Goal: Task Accomplishment & Management: Use online tool/utility

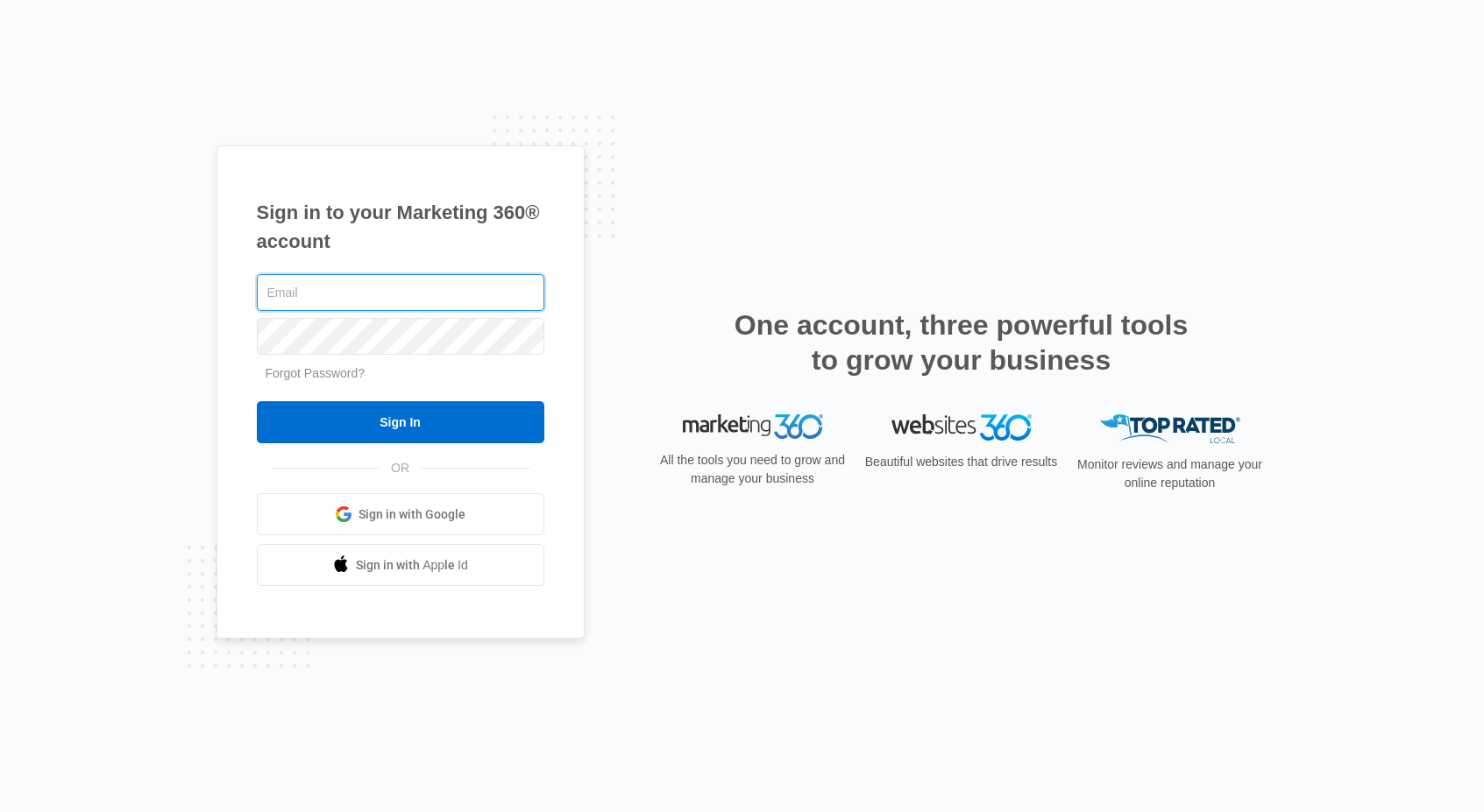
type input "[PERSON_NAME][EMAIL_ADDRESS][DOMAIN_NAME]"
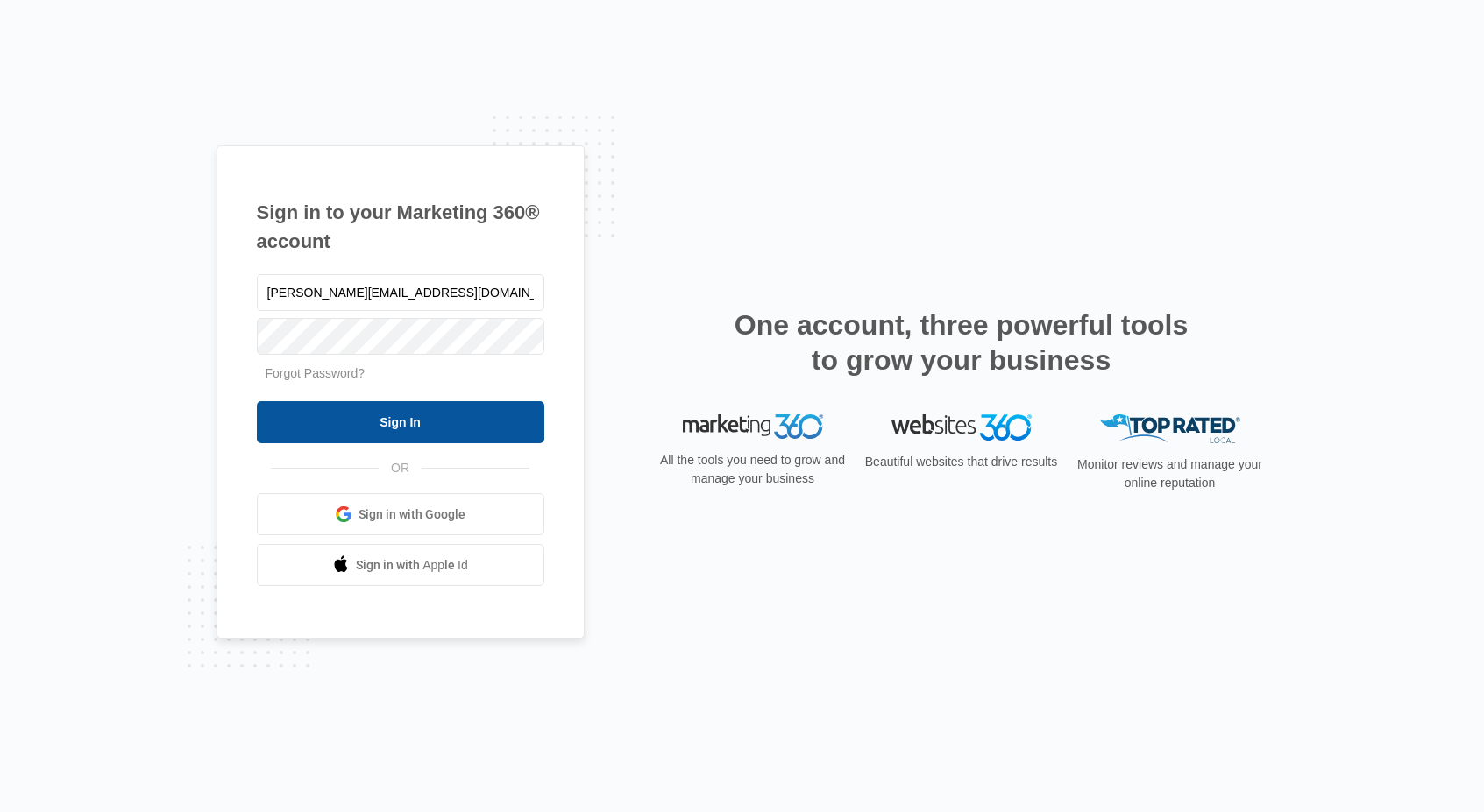
click at [481, 422] on input "Sign In" at bounding box center [400, 422] width 288 height 42
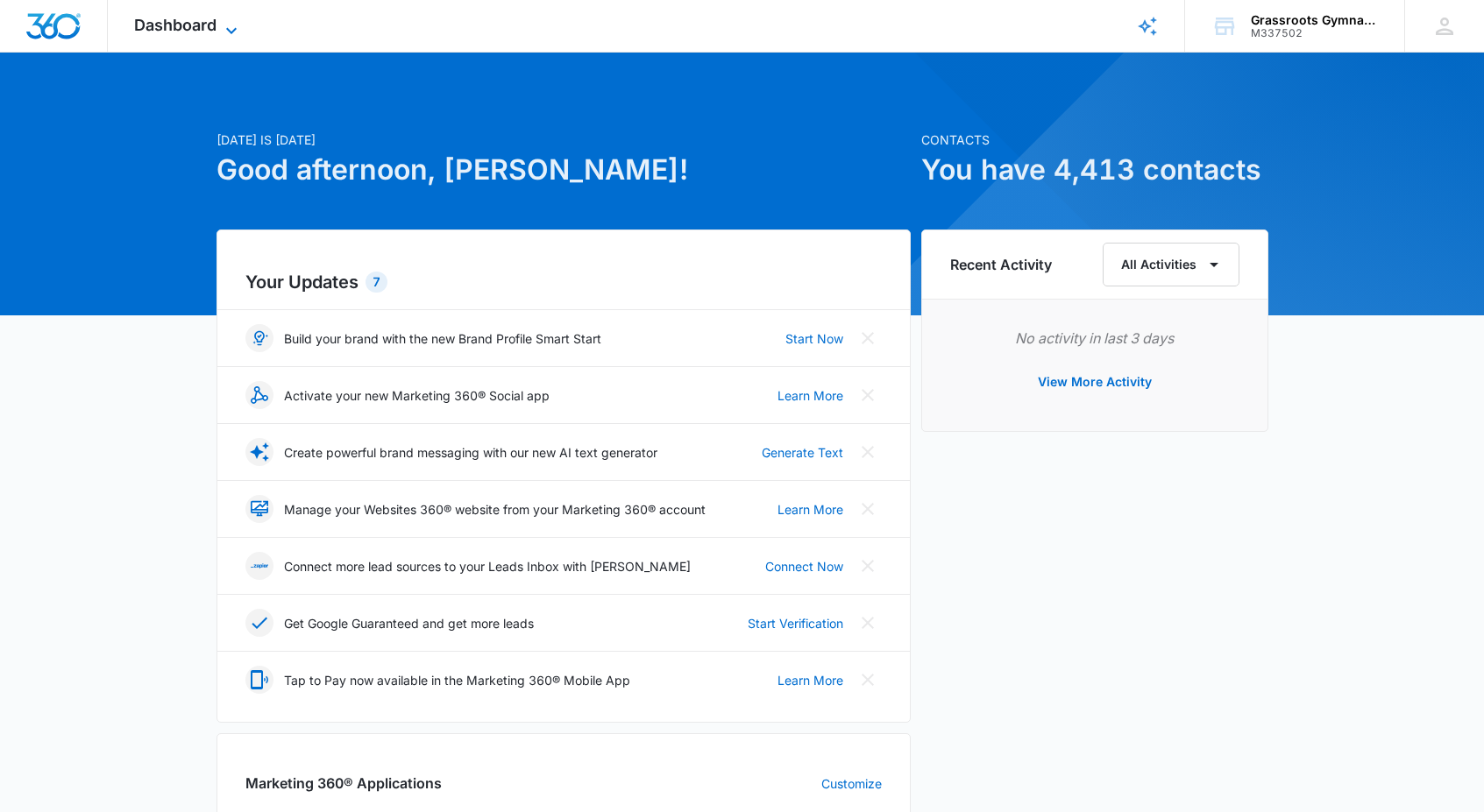
click at [202, 32] on span "Dashboard" at bounding box center [176, 24] width 82 height 19
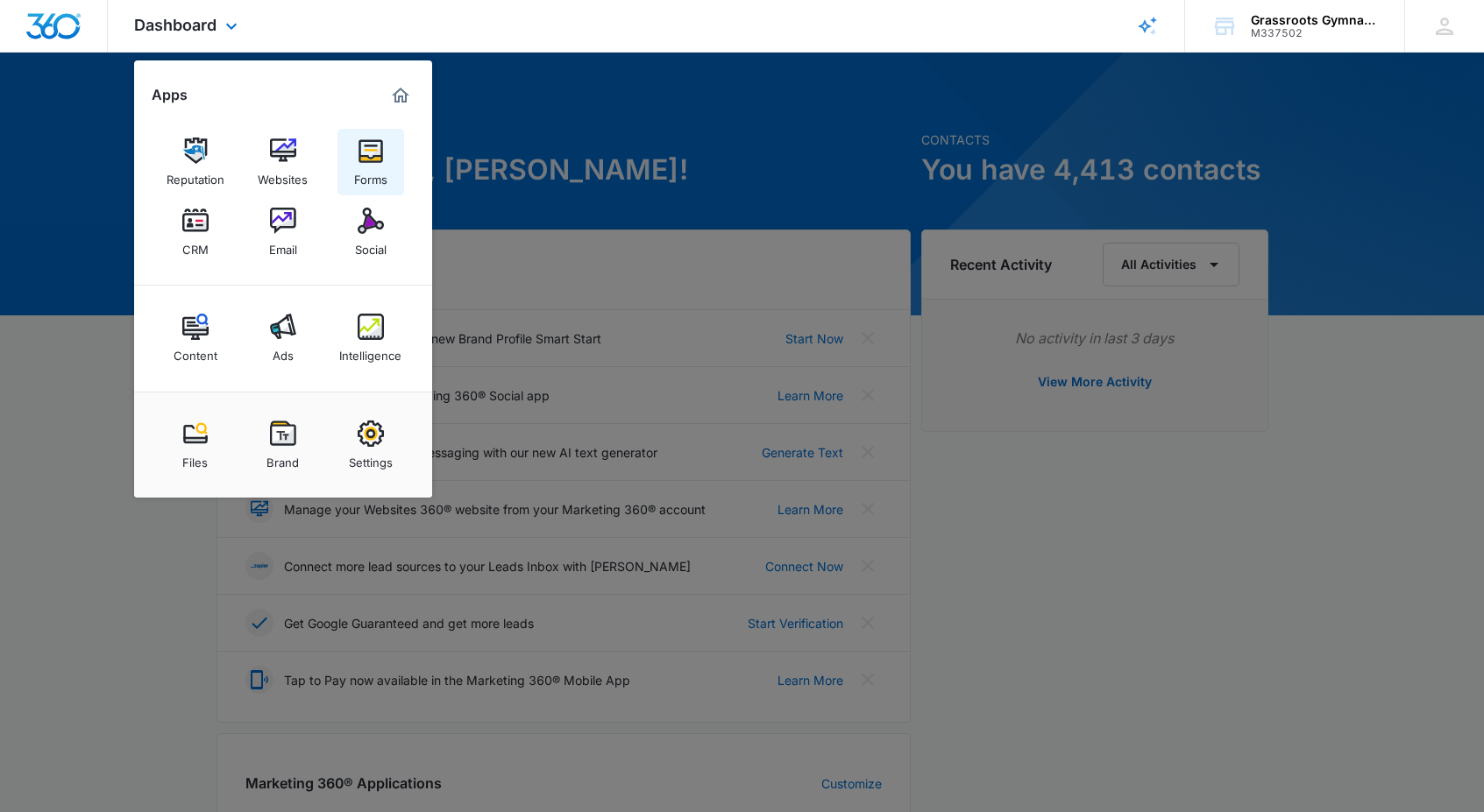
click at [365, 159] on img at bounding box center [371, 150] width 26 height 26
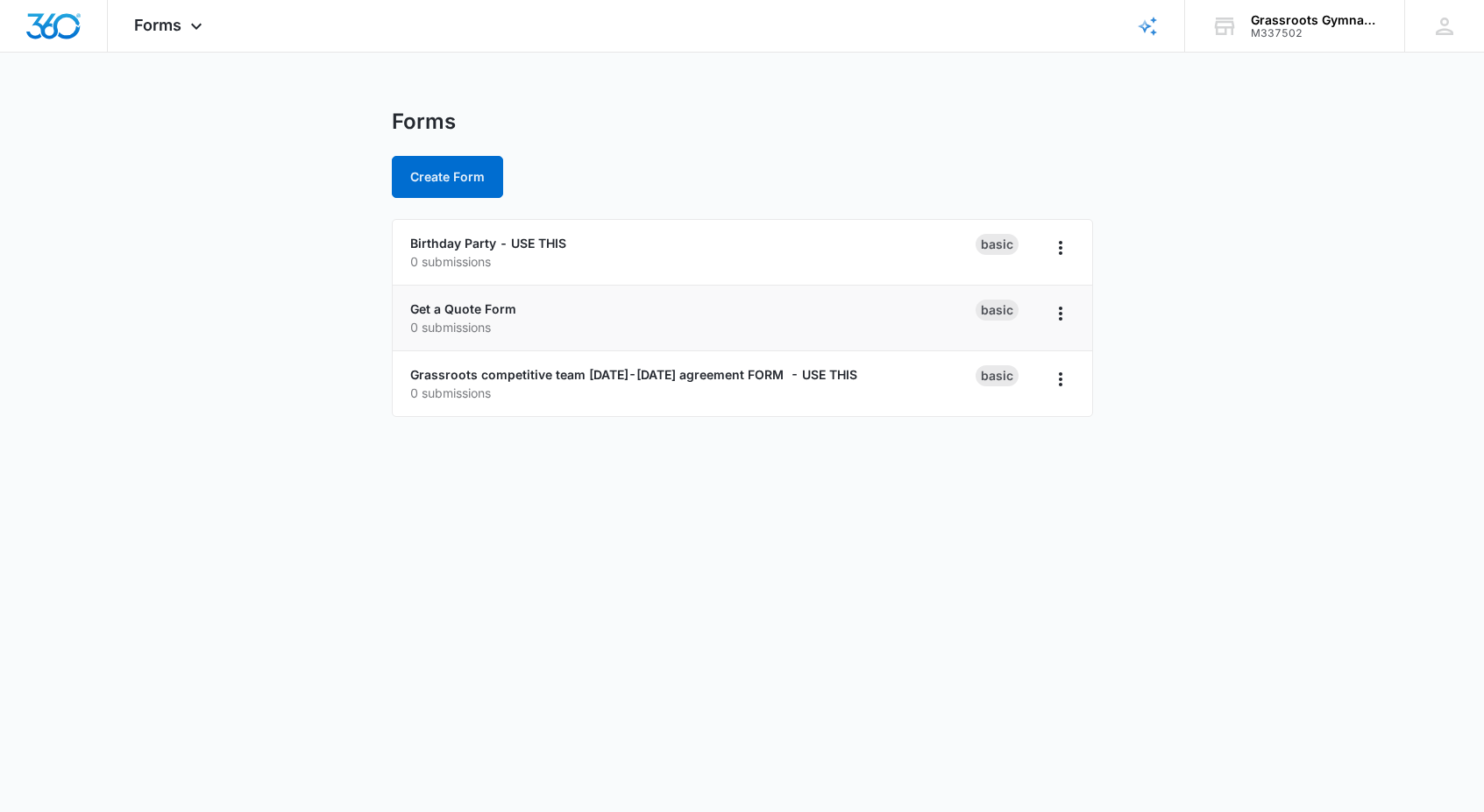
click at [658, 311] on div "Get a Quote Form 0 submissions" at bounding box center [693, 318] width 566 height 37
click at [1053, 311] on icon "Overflow Menu" at bounding box center [1061, 314] width 21 height 21
click at [825, 304] on div "Get a Quote Form 0 submissions" at bounding box center [693, 318] width 566 height 37
click at [187, 29] on icon at bounding box center [197, 31] width 21 height 21
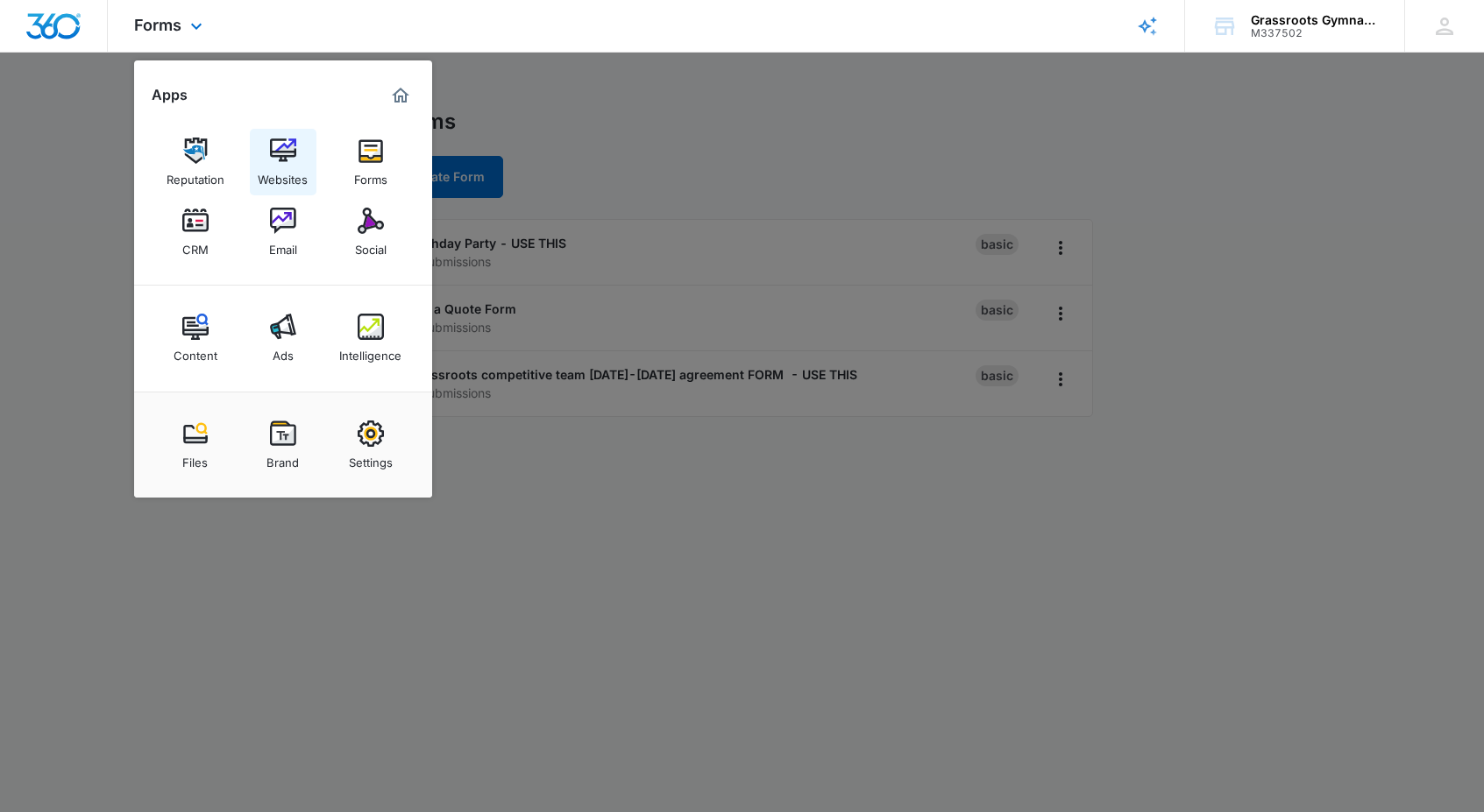
click at [273, 162] on img at bounding box center [283, 150] width 26 height 26
